Goal: Task Accomplishment & Management: Complete application form

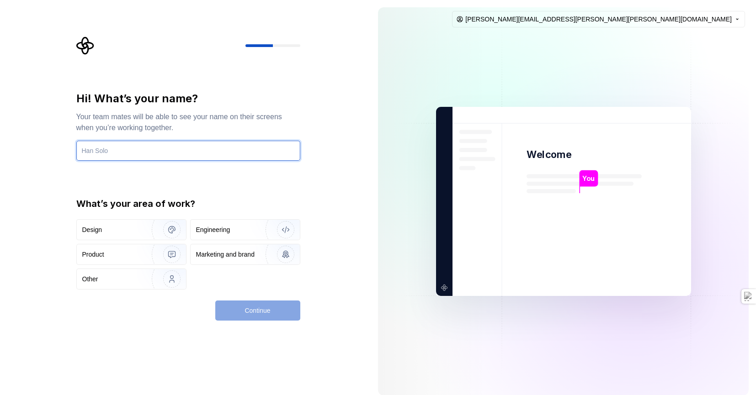
click at [139, 151] on input "text" at bounding box center [188, 151] width 224 height 20
type input "Ana Ochoa"
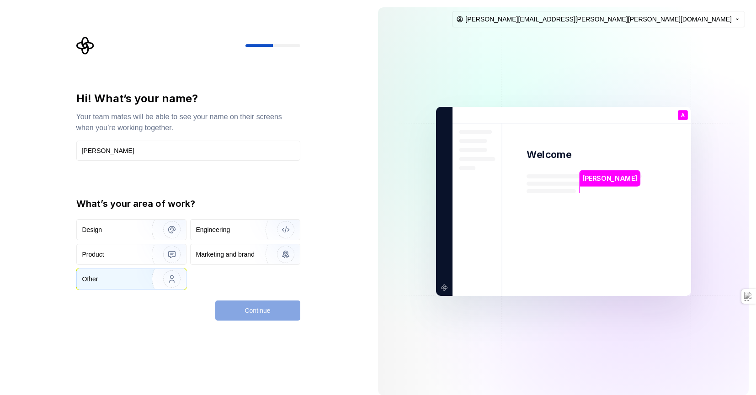
click at [142, 293] on img "button" at bounding box center [166, 279] width 59 height 61
click at [265, 315] on span "Continue" at bounding box center [258, 310] width 26 height 9
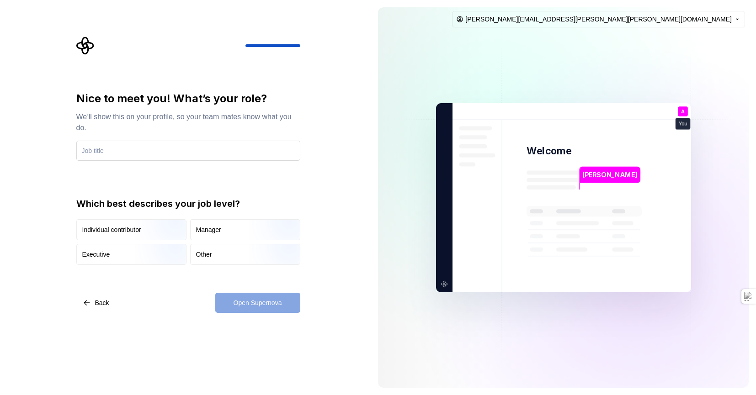
click at [134, 157] on input "text" at bounding box center [188, 151] width 224 height 20
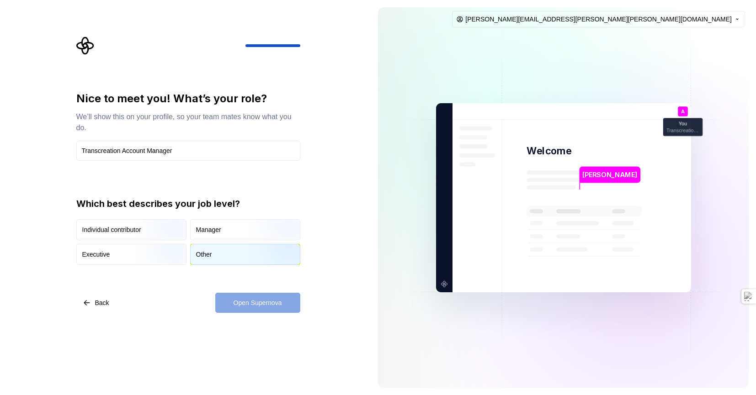
type input "Transcreation Account Manager"
click at [216, 254] on div "Other" at bounding box center [245, 255] width 109 height 20
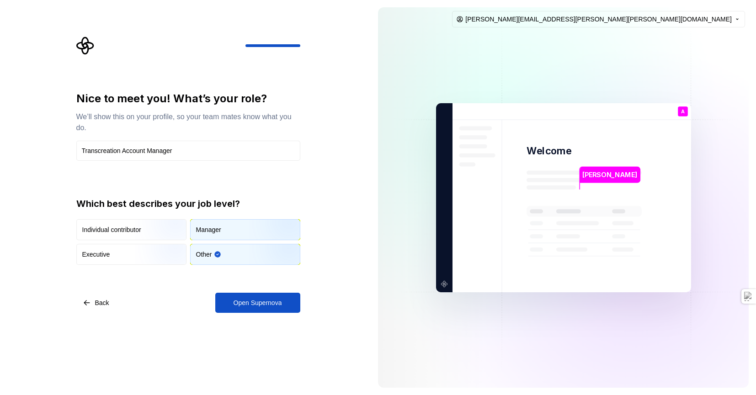
click at [221, 236] on div "Manager" at bounding box center [245, 230] width 109 height 20
click at [222, 252] on div "Other" at bounding box center [245, 255] width 109 height 20
click at [239, 293] on button "Open Supernova" at bounding box center [257, 303] width 85 height 20
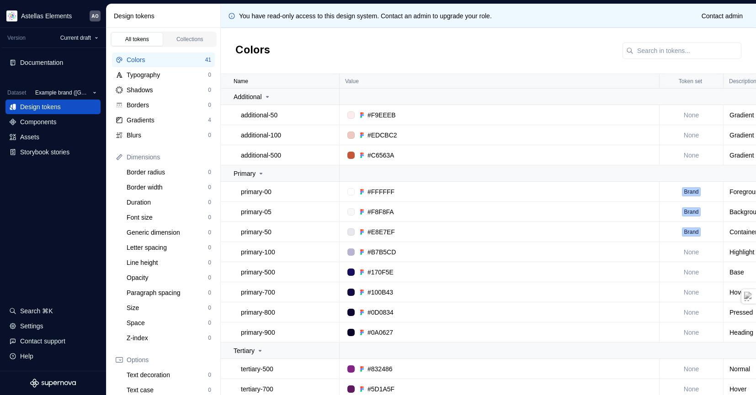
click at [586, 48] on div "Colors" at bounding box center [488, 51] width 535 height 46
